Goal: Information Seeking & Learning: Learn about a topic

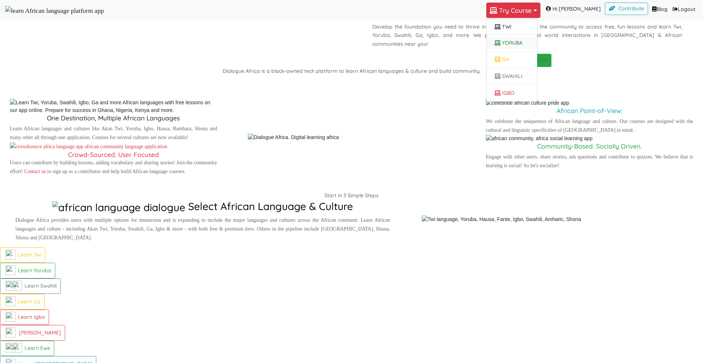
click at [515, 46] on link "YORUBA" at bounding box center [512, 42] width 51 height 11
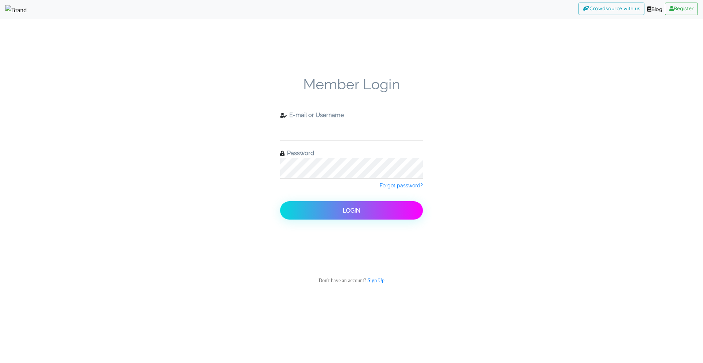
click at [344, 120] on input "text" at bounding box center [351, 130] width 143 height 20
type input "check11"
click at [280, 201] on button "Login" at bounding box center [351, 210] width 143 height 18
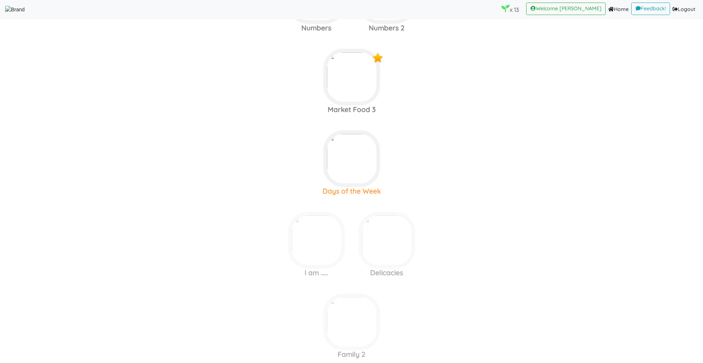
scroll to position [1206, 0]
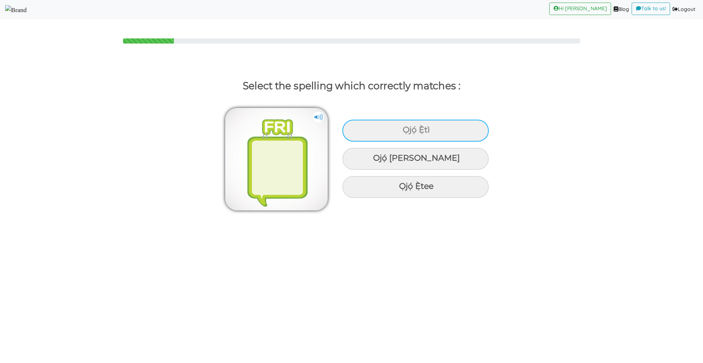
click at [382, 123] on div "Ọjọ́ Ẹ̀tì" at bounding box center [415, 131] width 147 height 22
click at [401, 128] on input "Ọjọ́ Ẹ̀tì" at bounding box center [403, 130] width 5 height 5
radio input "true"
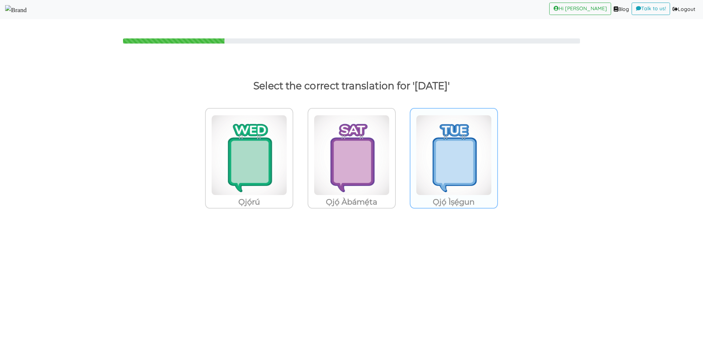
click at [287, 144] on img at bounding box center [249, 155] width 76 height 81
click at [298, 148] on input "Ọjọ́ Ìṣẹ́gun" at bounding box center [295, 150] width 5 height 5
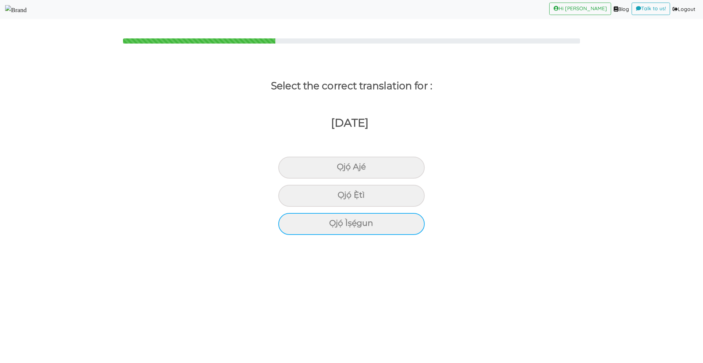
click at [348, 179] on div "Ọjọ́ Ìṣẹ́gun" at bounding box center [351, 168] width 147 height 22
click at [342, 170] on input "Ọjọ́ Ìṣẹ́gun" at bounding box center [340, 167] width 5 height 5
radio input "true"
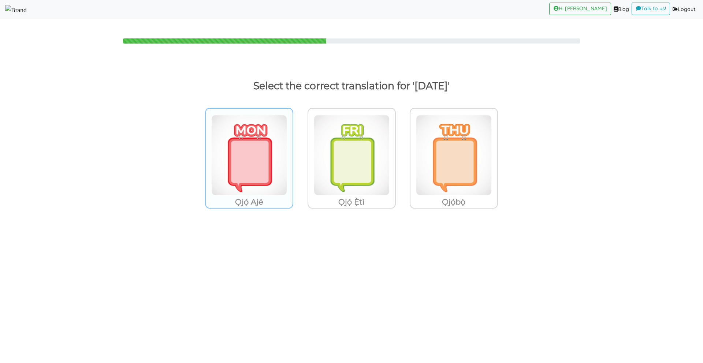
click at [263, 197] on p "Ọjọ́ Ajé" at bounding box center [249, 202] width 87 height 13
click at [293, 153] on input "Ọjọ́ Ajé" at bounding box center [295, 150] width 5 height 5
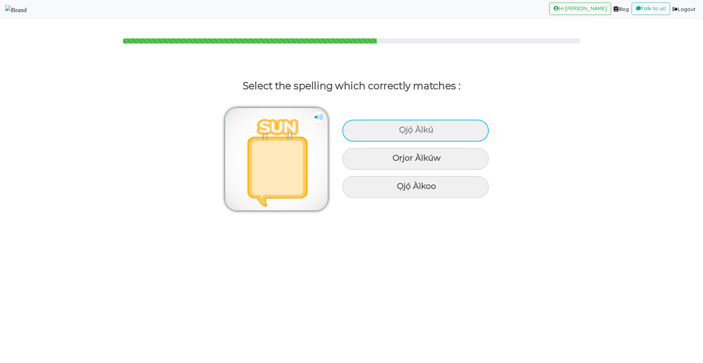
click at [389, 133] on div "Ọjọ́ Àìkú" at bounding box center [415, 131] width 147 height 22
click at [398, 133] on input "Ọjọ́ Àìkú" at bounding box center [400, 130] width 5 height 5
radio input "true"
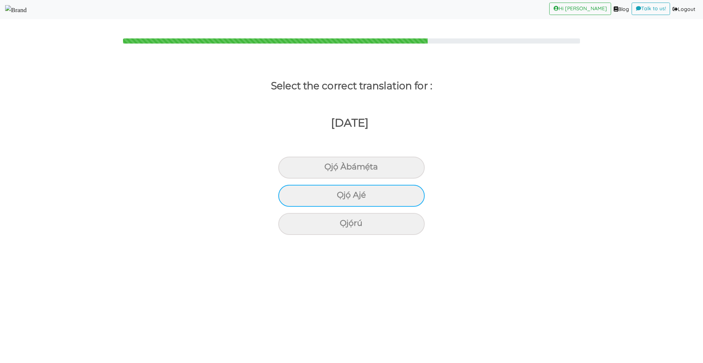
click at [377, 179] on div "Ọjọ́ Ajé" at bounding box center [351, 168] width 147 height 22
click at [330, 170] on input "Ọjọ́ Ajé" at bounding box center [327, 167] width 5 height 5
radio input "true"
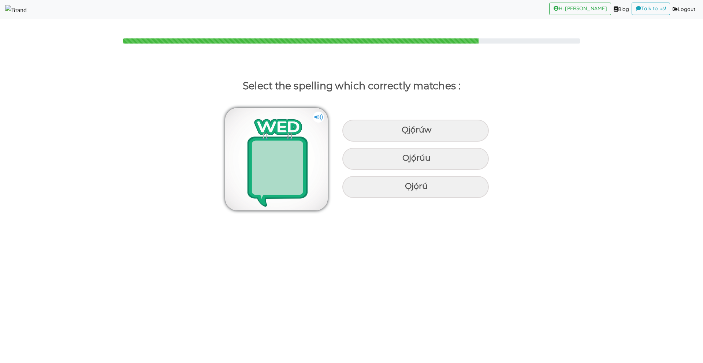
click at [377, 142] on div "Ọjọ́rú" at bounding box center [415, 131] width 147 height 22
click at [400, 133] on input "Ọjọ́rú" at bounding box center [402, 130] width 5 height 5
radio input "true"
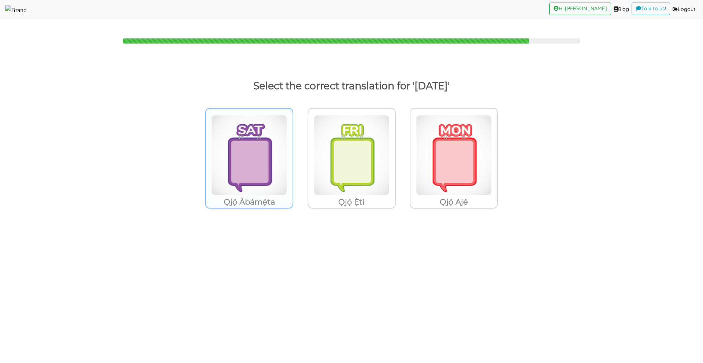
click at [276, 185] on img at bounding box center [249, 155] width 76 height 81
click at [293, 153] on input "Ọjọ́ Àbámẹ́ta" at bounding box center [295, 150] width 5 height 5
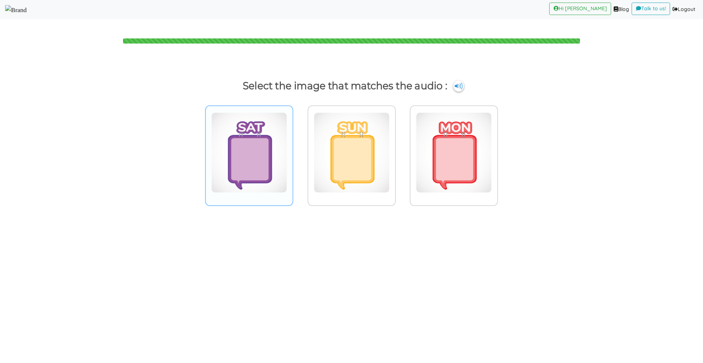
click at [233, 159] on img at bounding box center [249, 152] width 76 height 81
click at [293, 151] on input "radio" at bounding box center [295, 147] width 5 height 5
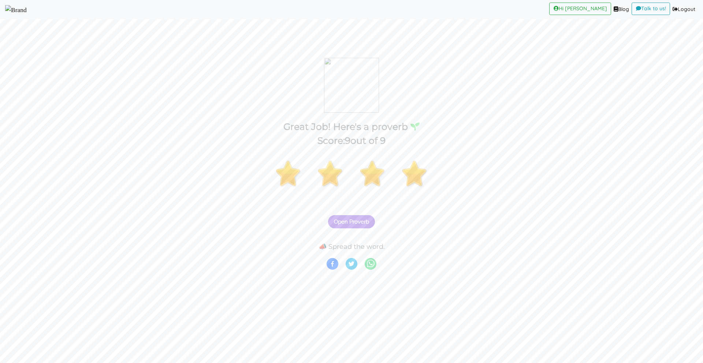
click at [355, 221] on span "Open Proverb" at bounding box center [351, 222] width 35 height 7
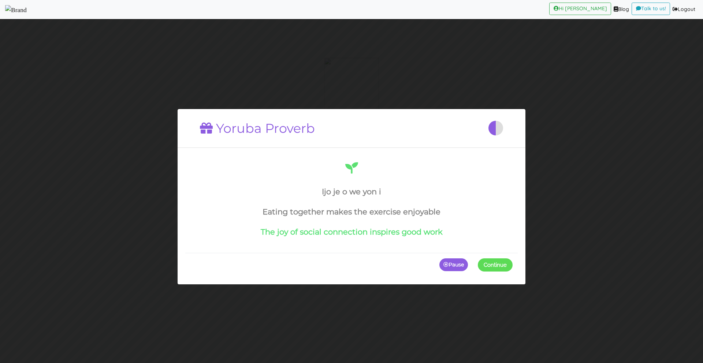
click at [513, 263] on span at bounding box center [513, 264] width 0 height 13
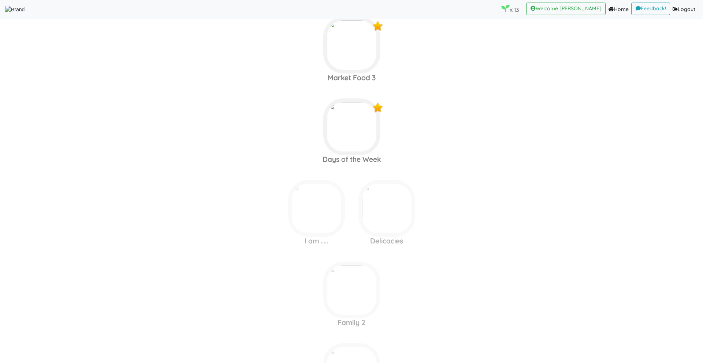
scroll to position [1249, 0]
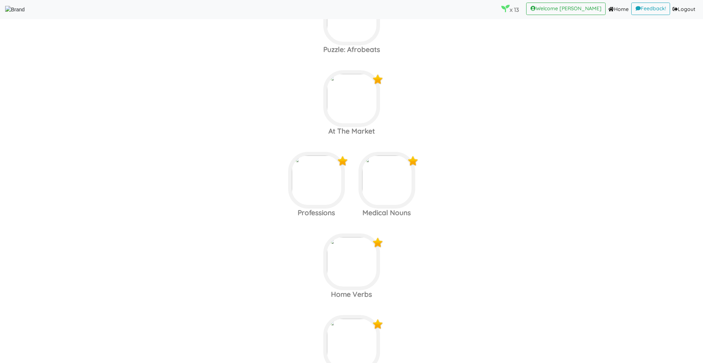
scroll to position [210, 0]
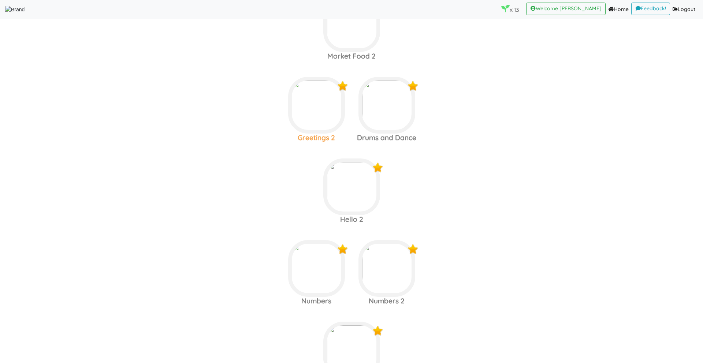
scroll to position [865, 0]
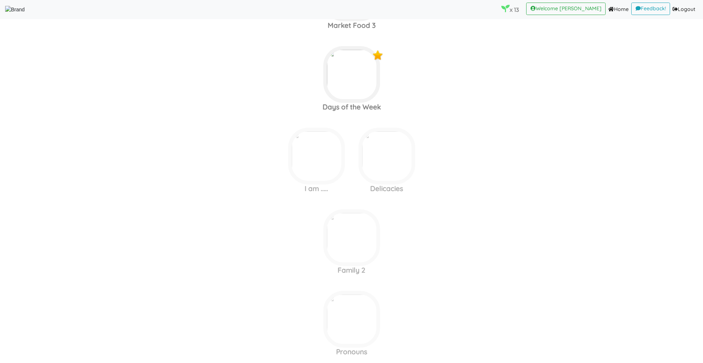
scroll to position [1328, 0]
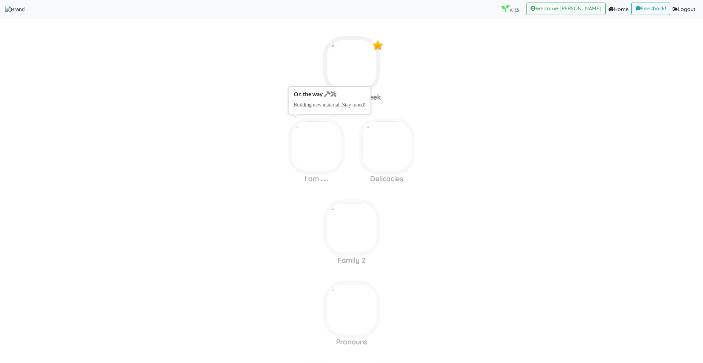
scroll to position [1296, 0]
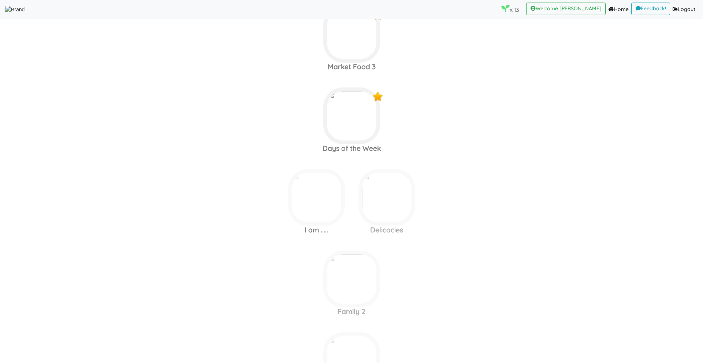
scroll to position [1207, 0]
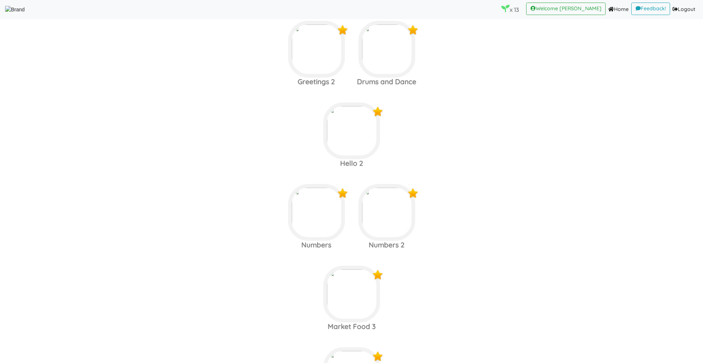
scroll to position [989, 0]
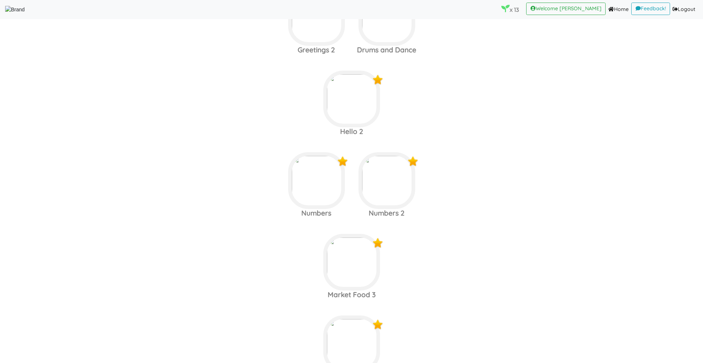
scroll to position [1032, 0]
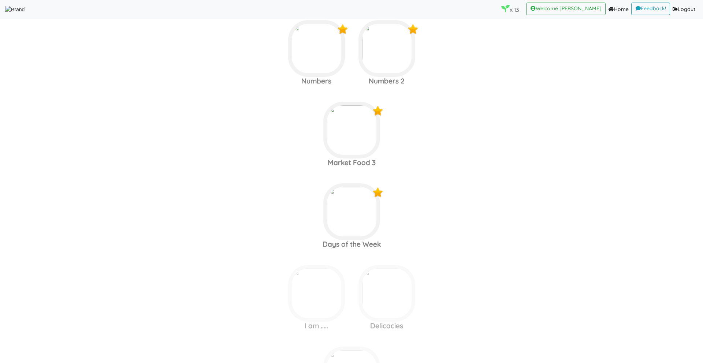
scroll to position [1080, 0]
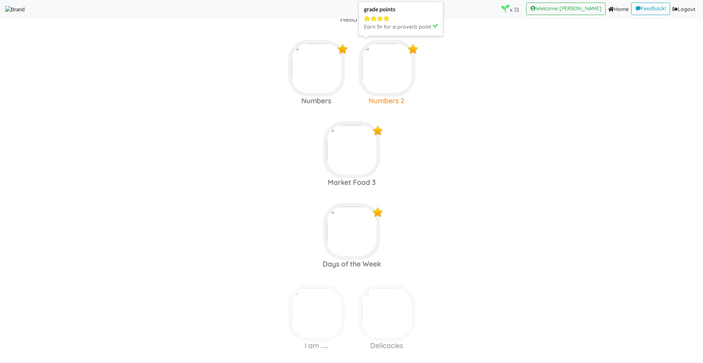
scroll to position [1242, 0]
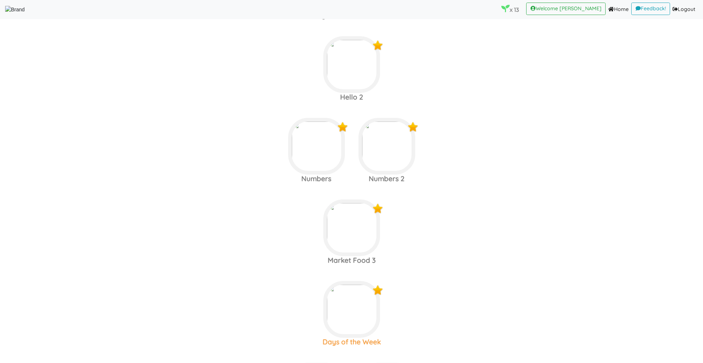
scroll to position [1067, 0]
